Goal: Transaction & Acquisition: Purchase product/service

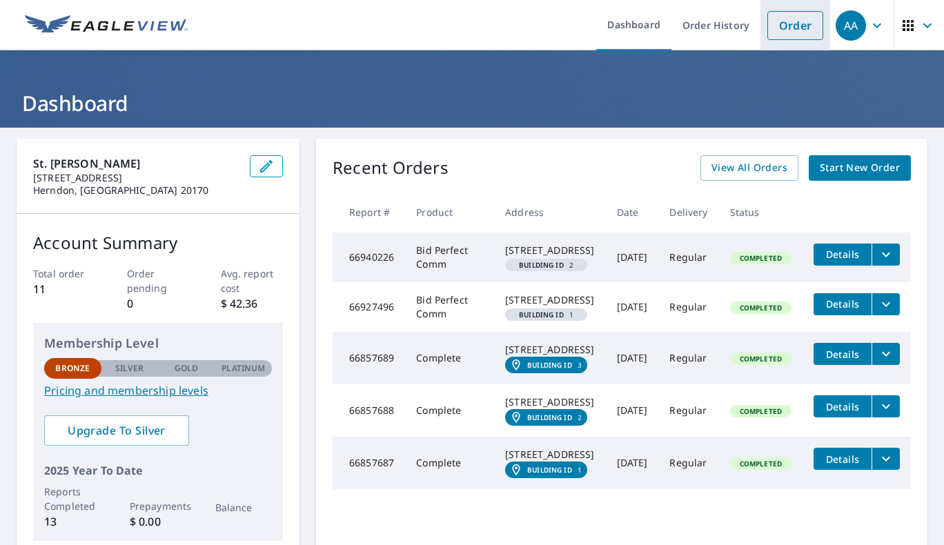
click at [783, 23] on link "Order" at bounding box center [796, 25] width 56 height 29
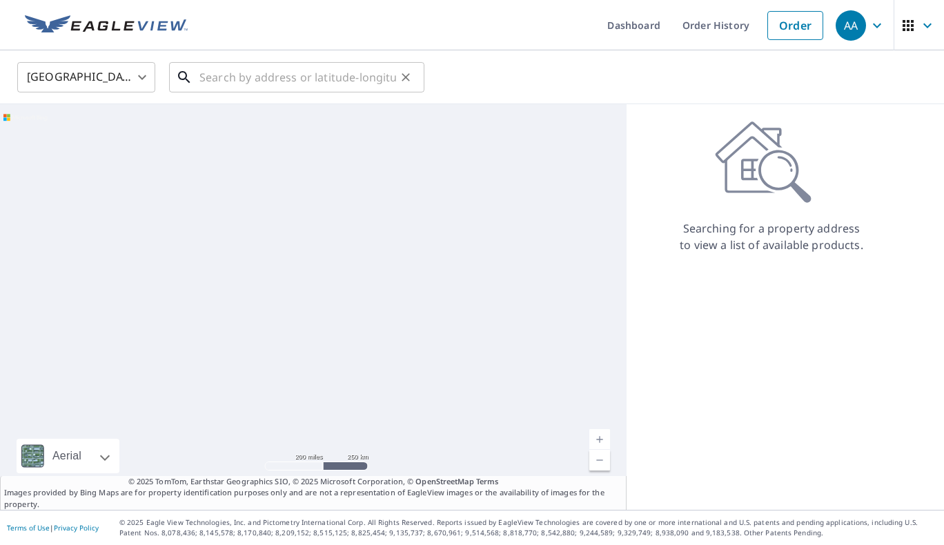
click at [255, 74] on input "text" at bounding box center [297, 77] width 197 height 39
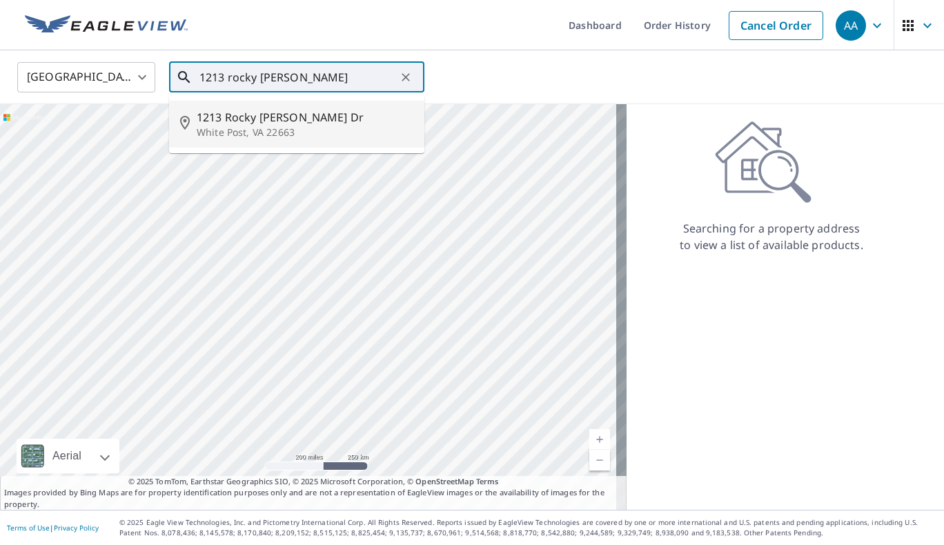
click at [250, 119] on span "1213 Rocky [PERSON_NAME] Dr" at bounding box center [305, 117] width 217 height 17
type input "1213 Rocky [PERSON_NAME] [PERSON_NAME] Post, VA 22663"
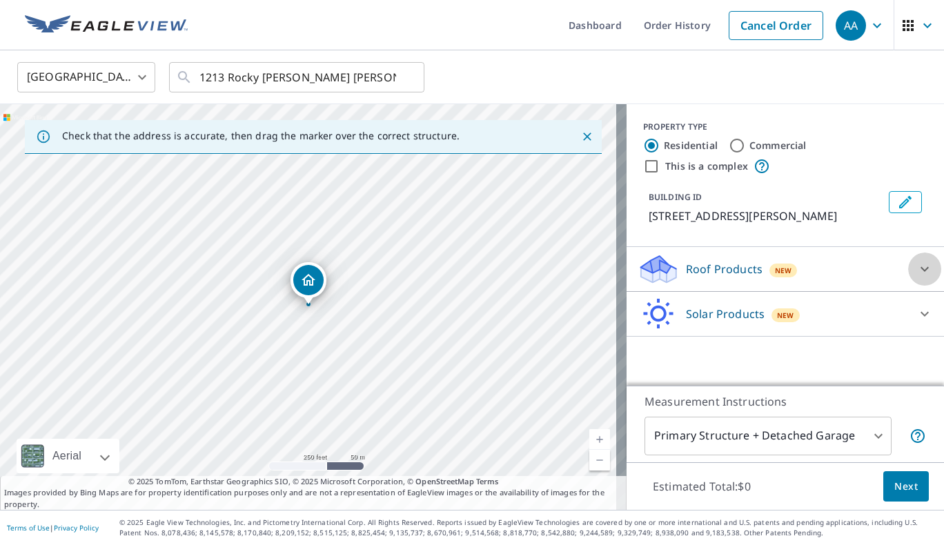
click at [908, 272] on div at bounding box center [924, 269] width 33 height 33
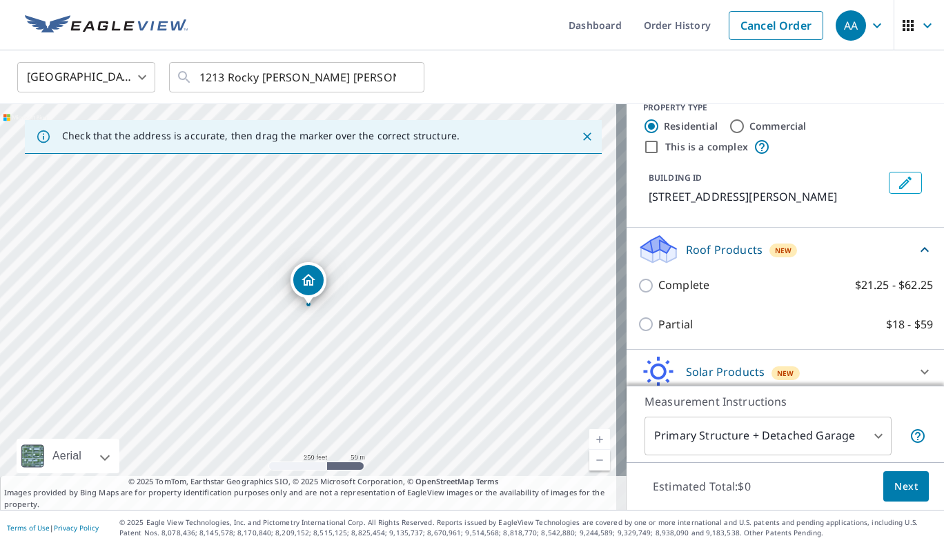
scroll to position [30, 0]
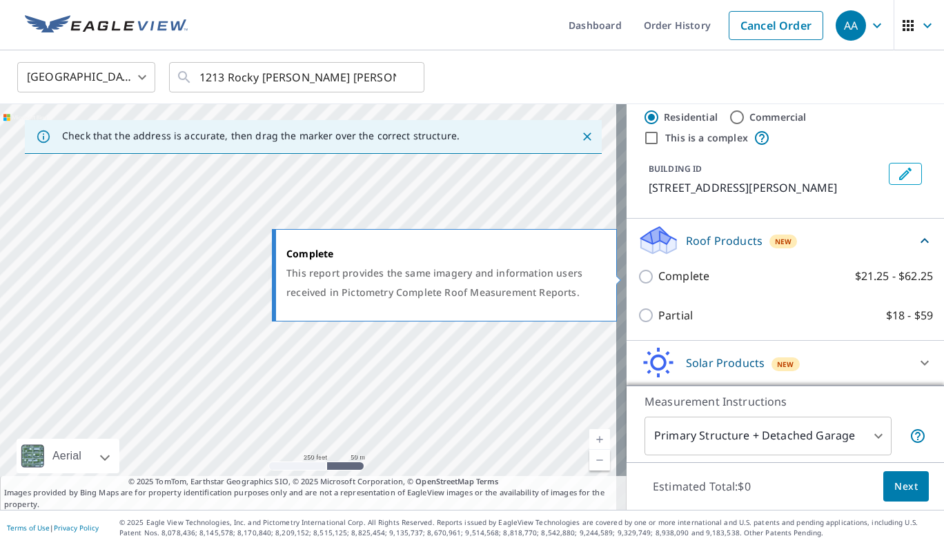
click at [640, 276] on input "Complete $21.25 - $62.25" at bounding box center [648, 277] width 21 height 17
checkbox input "true"
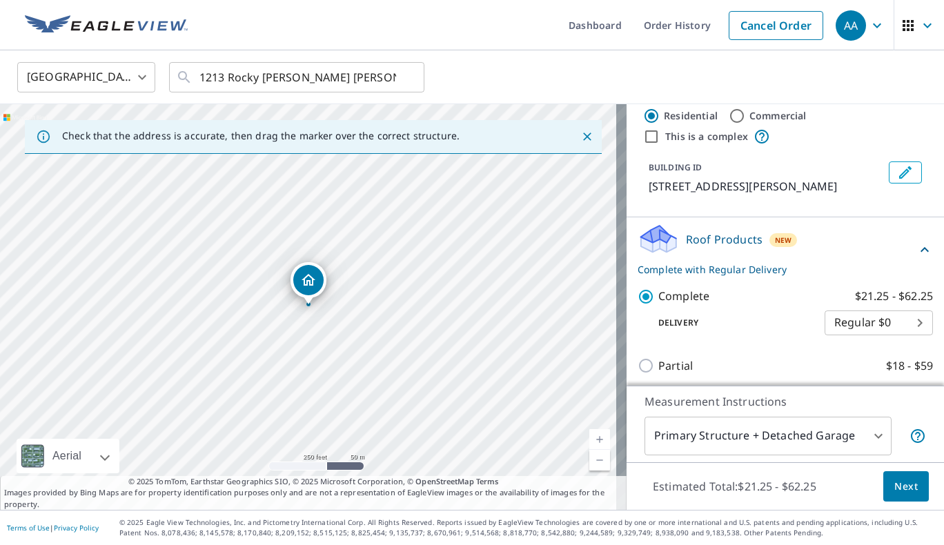
scroll to position [81, 0]
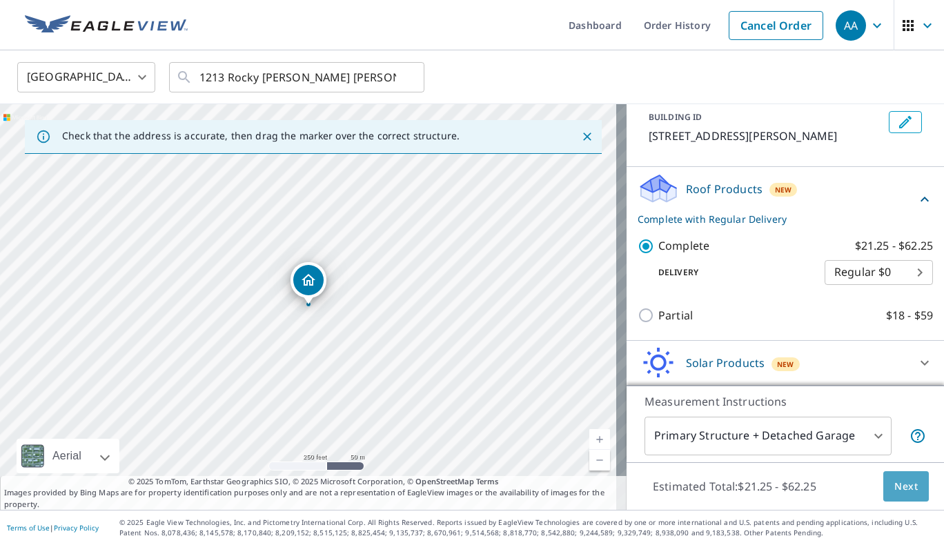
click at [901, 491] on span "Next" at bounding box center [906, 486] width 23 height 17
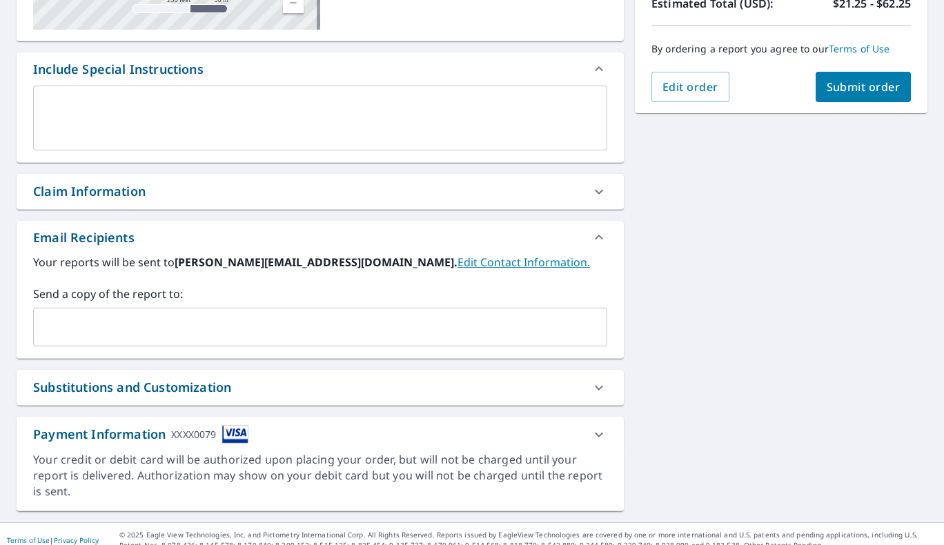
scroll to position [339, 0]
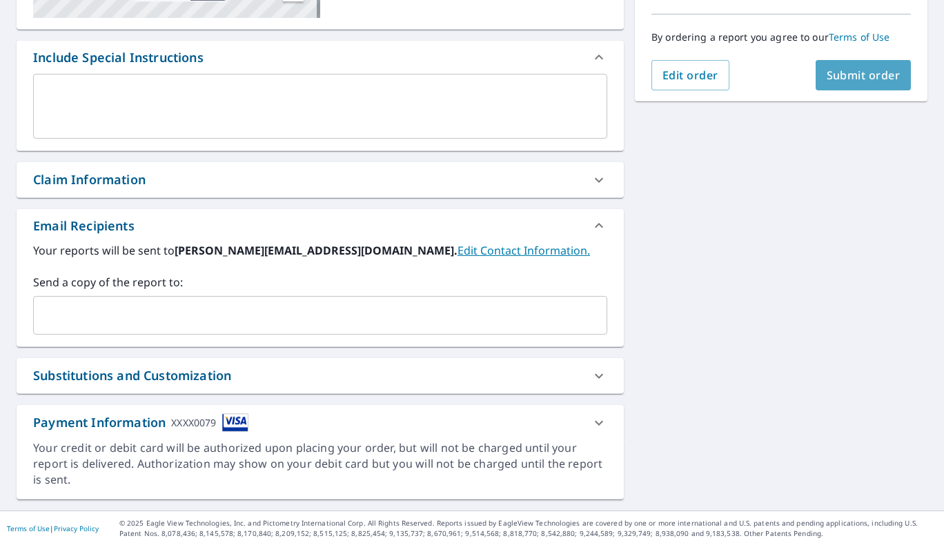
click at [845, 77] on span "Submit order" at bounding box center [864, 75] width 74 height 15
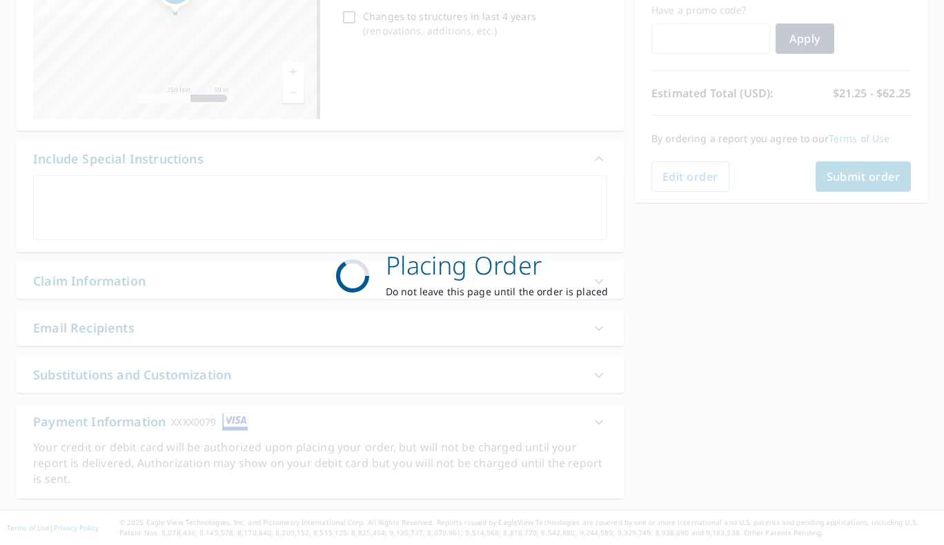
scroll to position [237, 0]
